Goal: Navigation & Orientation: Find specific page/section

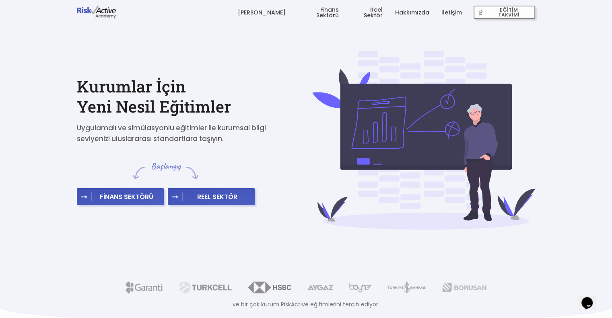
click at [406, 11] on link "Hakkımızda" at bounding box center [412, 12] width 34 height 24
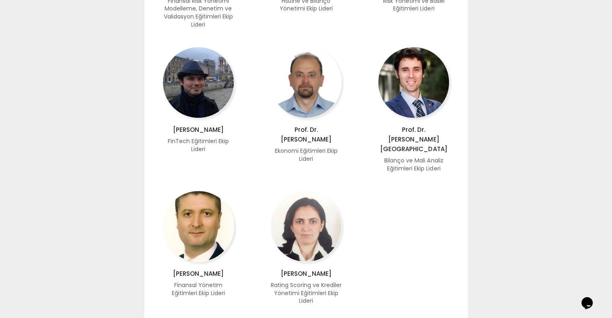
scroll to position [563, 0]
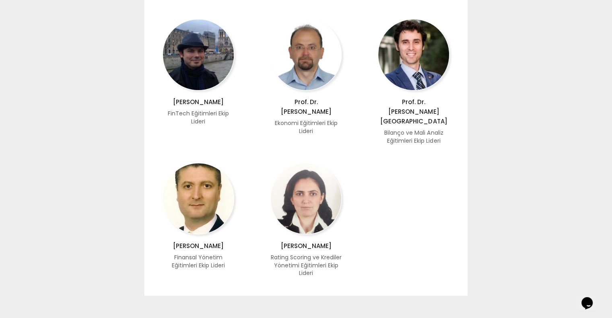
drag, startPoint x: 322, startPoint y: 272, endPoint x: 361, endPoint y: 236, distance: 53.3
click at [361, 236] on div "Dr. M. [PERSON_NAME] Finansal Risk Yönetimi Modelleme, Denetim ve Validasyon Eğ…" at bounding box center [306, 86] width 324 height 417
click at [362, 236] on div "Dr. M. [PERSON_NAME] Finansal Risk Yönetimi Modelleme, Denetim ve Validasyon Eğ…" at bounding box center [306, 86] width 324 height 417
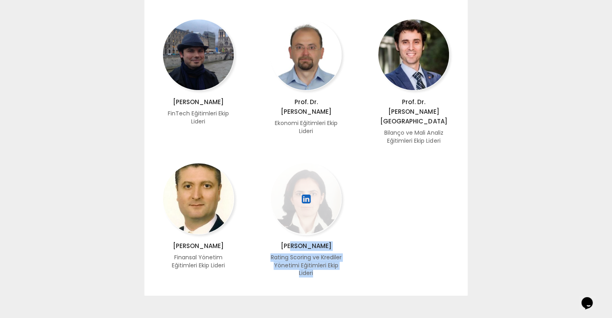
drag, startPoint x: 324, startPoint y: 267, endPoint x: 295, endPoint y: 236, distance: 42.7
click at [295, 236] on div "[PERSON_NAME] Rating Scoring ve Krediler Yönetimi Eğitimleri Ekip Lideri" at bounding box center [306, 220] width 72 height 115
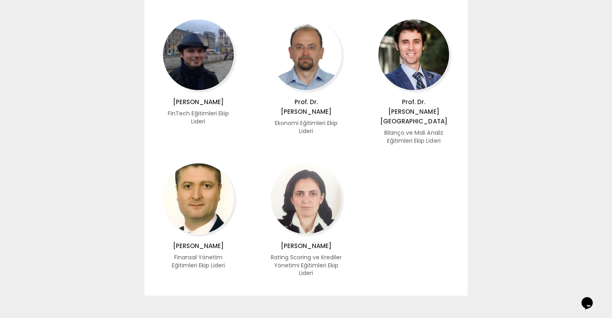
click at [441, 231] on div "Dr. M. [PERSON_NAME] Finansal Risk Yönetimi Modelleme, Denetim ve Validasyon Eğ…" at bounding box center [306, 86] width 324 height 417
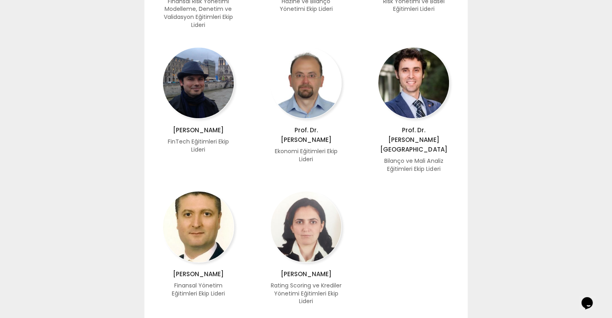
scroll to position [523, 0]
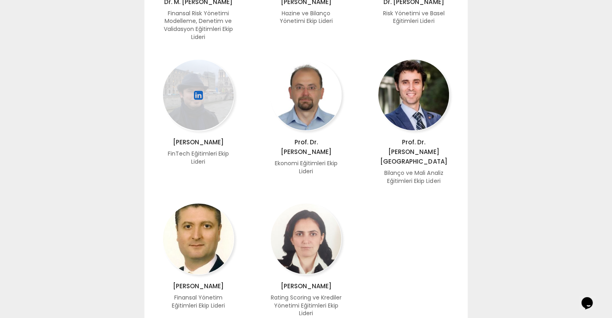
click at [221, 86] on div at bounding box center [199, 95] width 72 height 72
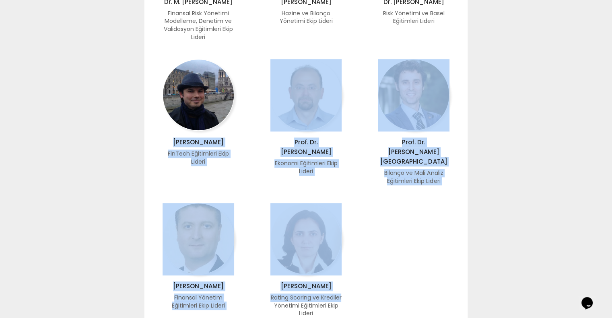
drag, startPoint x: 221, startPoint y: 86, endPoint x: 410, endPoint y: 281, distance: 271.8
click at [400, 287] on div "Dr. M. [PERSON_NAME] Finansal Risk Yönetimi Modelleme, Denetim ve Validasyon Eğ…" at bounding box center [306, 127] width 324 height 417
click at [416, 278] on div "Dr. M. [PERSON_NAME] Finansal Risk Yönetimi Modelleme, Denetim ve Validasyon Eğ…" at bounding box center [306, 127] width 324 height 417
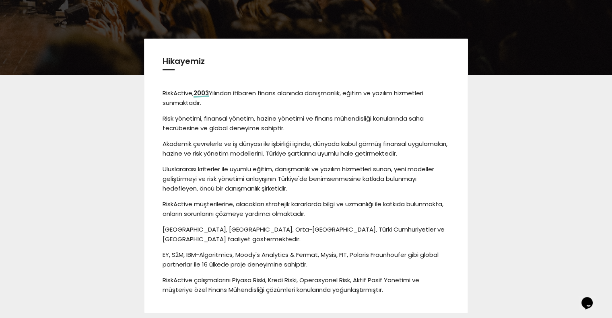
scroll to position [0, 0]
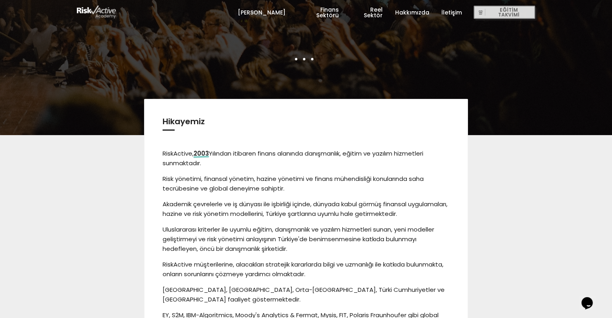
click at [269, 12] on link "[PERSON_NAME]" at bounding box center [261, 12] width 48 height 24
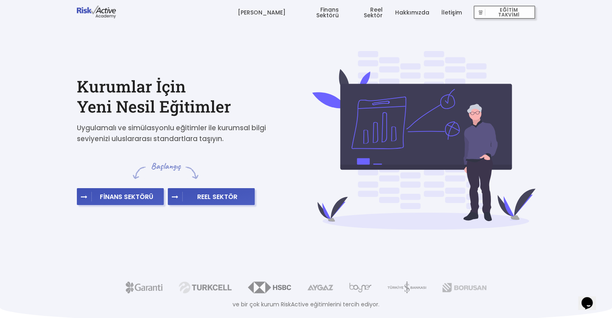
click at [410, 9] on link "Hakkımızda" at bounding box center [412, 12] width 34 height 24
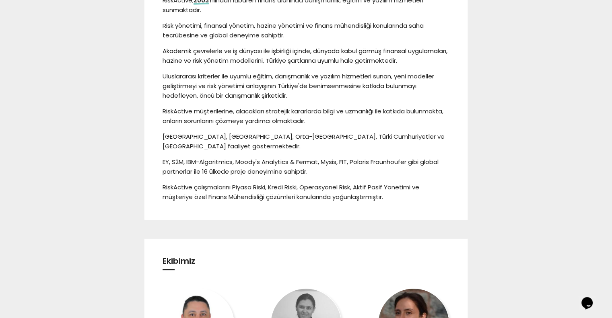
scroll to position [40, 0]
